Goal: Transaction & Acquisition: Purchase product/service

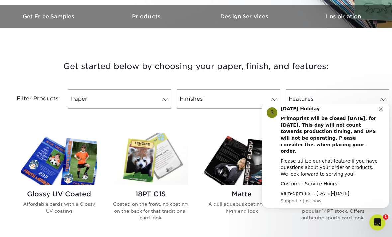
click at [384, 115] on div "S [DATE] Holiday Primoprint will be closed [DATE], for [DATE]. This day will no…" at bounding box center [326, 155] width 118 height 98
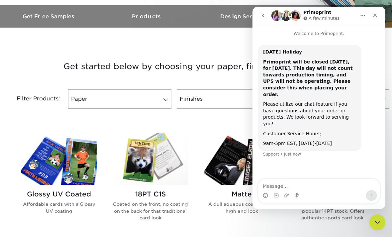
click at [220, 136] on img at bounding box center [241, 159] width 75 height 52
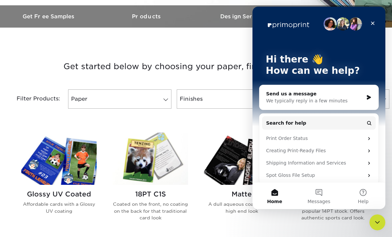
click at [374, 18] on div "Close" at bounding box center [373, 23] width 12 height 12
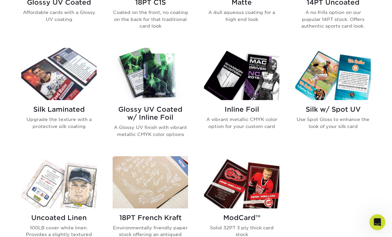
scroll to position [397, 0]
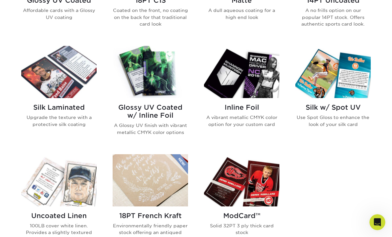
click at [145, 110] on h2 "Glossy UV Coated w/ Inline Foil" at bounding box center [150, 112] width 75 height 16
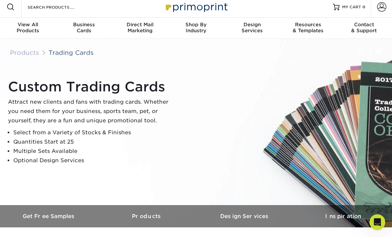
scroll to position [0, 0]
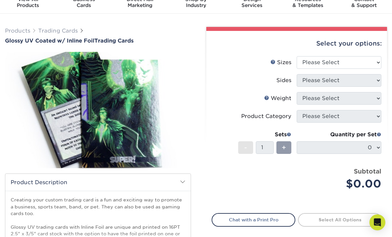
scroll to position [24, 0]
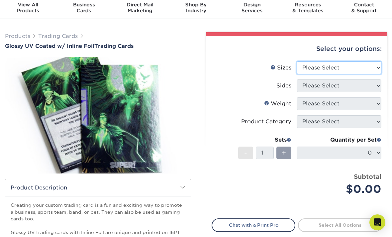
click at [377, 67] on select "Please Select 2.5" x 3.5"" at bounding box center [339, 68] width 85 height 13
select select "2.50x3.50"
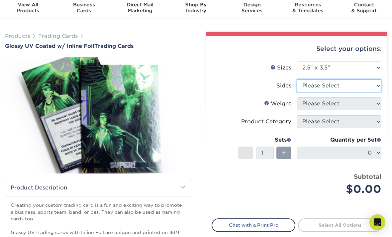
click at [369, 84] on select "Please Select Print Both Sides - Foil Back Only Print Both Sides - Foil Both Si…" at bounding box center [339, 85] width 85 height 13
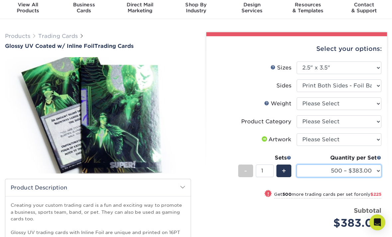
click at [376, 170] on select "500 – $383.00 1000 – $608.00 2500 – $883.00 5000 – $1252.00" at bounding box center [339, 171] width 85 height 13
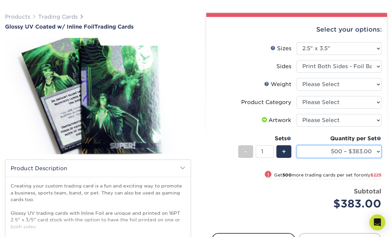
scroll to position [44, 0]
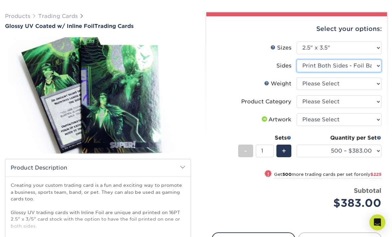
click at [375, 66] on select "Please Select Print Both Sides - Foil Back Only Print Both Sides - Foil Both Si…" at bounding box center [339, 66] width 85 height 13
select select "e9e9dfb3-fba1-4d60-972c-fd9ca5904d33"
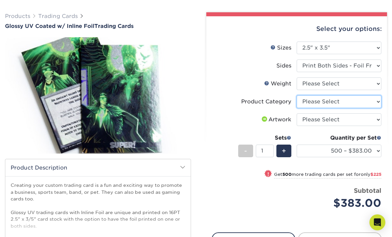
click at [373, 103] on select "Please Select Trading Cards" at bounding box center [339, 101] width 85 height 13
select select "c2f9bce9-36c2-409d-b101-c29d9d031e18"
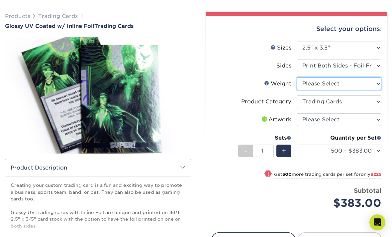
click at [375, 79] on select "Please Select 16PT" at bounding box center [339, 83] width 85 height 13
select select "16PT"
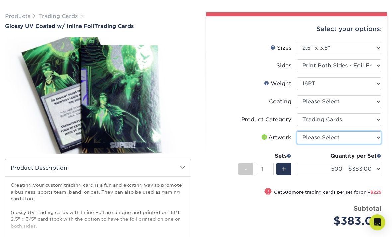
click at [376, 139] on select "Please Select I will upload files I need a design - $100" at bounding box center [339, 137] width 85 height 13
